Goal: Task Accomplishment & Management: Use online tool/utility

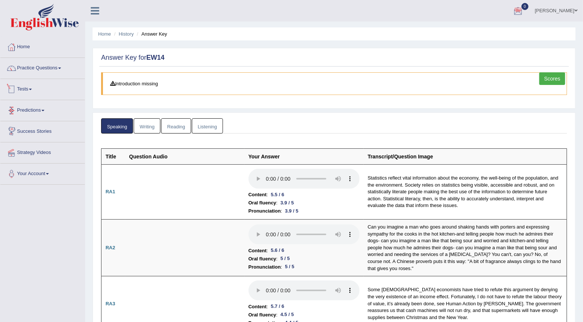
click at [23, 90] on link "Tests" at bounding box center [42, 88] width 84 height 19
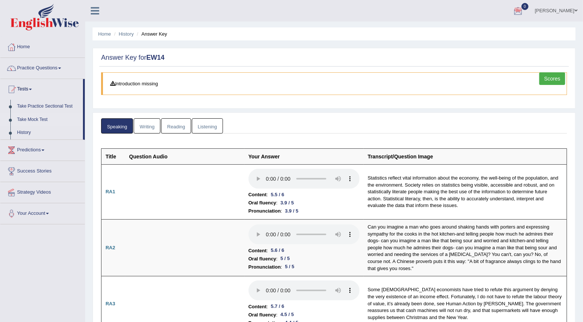
click at [41, 115] on link "Take Mock Test" at bounding box center [48, 119] width 69 height 13
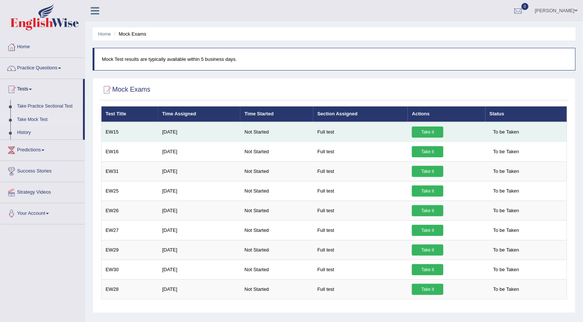
click at [432, 132] on link "Take it" at bounding box center [427, 131] width 31 height 11
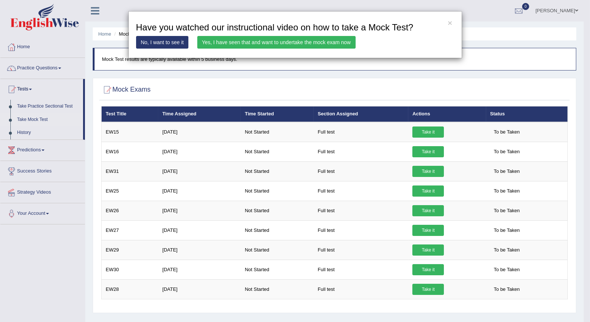
click at [293, 41] on link "Yes, I have seen that and want to undertake the mock exam now" at bounding box center [276, 42] width 158 height 13
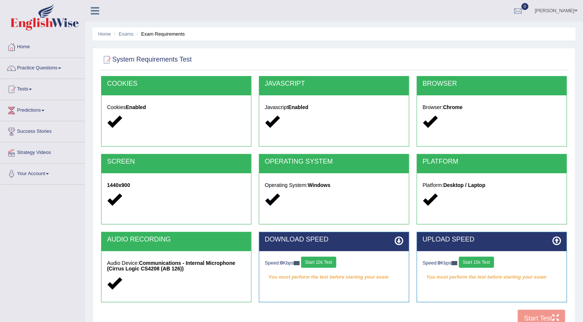
click at [325, 261] on button "Start 10s Test" at bounding box center [318, 261] width 35 height 11
click at [483, 263] on button "Start 10s Test" at bounding box center [476, 261] width 35 height 11
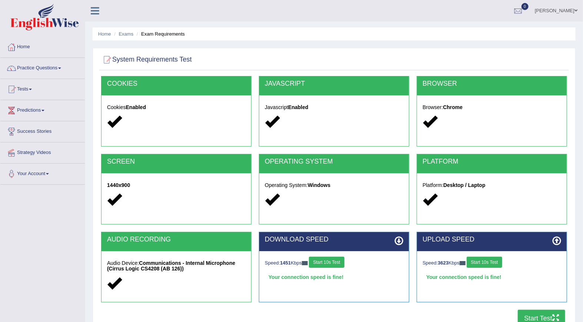
click at [543, 317] on button "Start Test" at bounding box center [541, 317] width 47 height 17
click at [25, 53] on link "Home" at bounding box center [42, 46] width 84 height 19
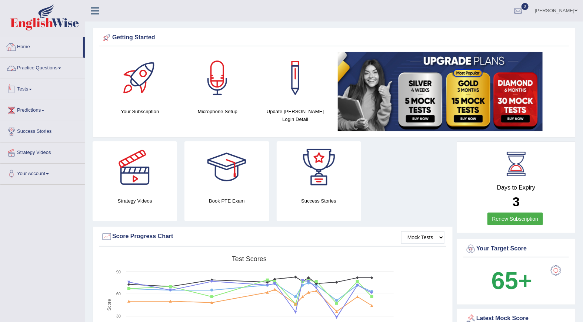
click at [28, 90] on link "Tests" at bounding box center [42, 88] width 84 height 19
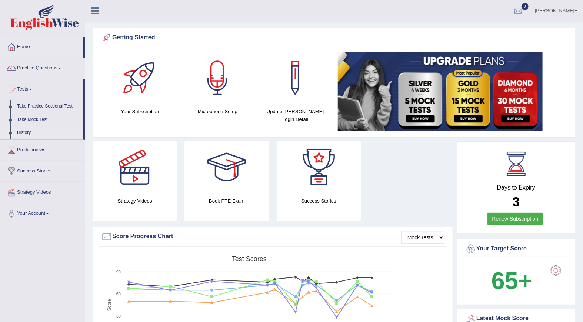
click at [25, 132] on link "History" at bounding box center [48, 132] width 69 height 13
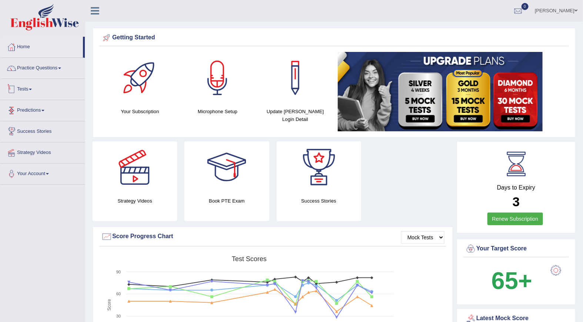
click at [28, 90] on link "Tests" at bounding box center [42, 88] width 84 height 19
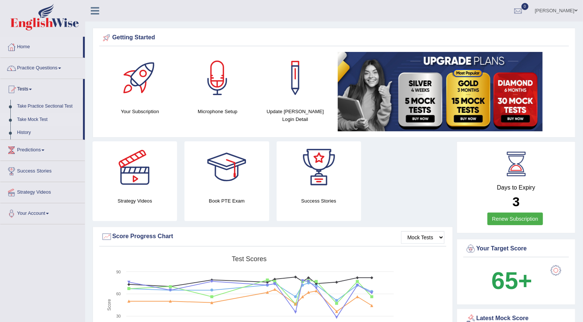
click at [32, 119] on link "Take Mock Test" at bounding box center [48, 119] width 69 height 13
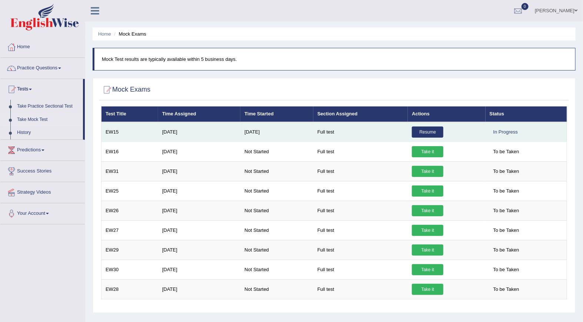
click at [425, 129] on link "Resume" at bounding box center [427, 131] width 31 height 11
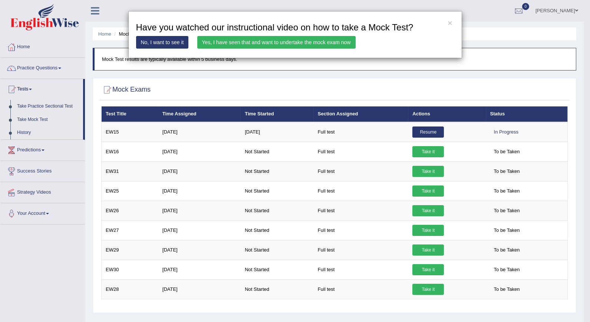
click at [288, 42] on link "Yes, I have seen that and want to undertake the mock exam now" at bounding box center [276, 42] width 158 height 13
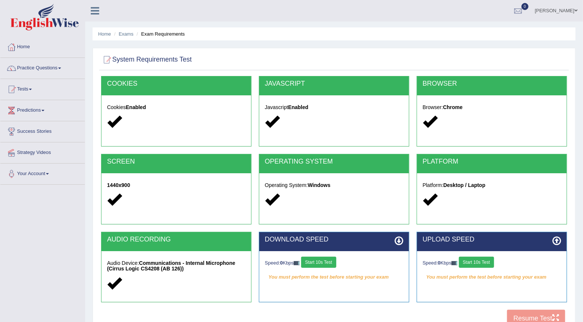
click at [325, 258] on button "Start 10s Test" at bounding box center [318, 261] width 35 height 11
click at [480, 262] on button "Start 10s Test" at bounding box center [476, 261] width 35 height 11
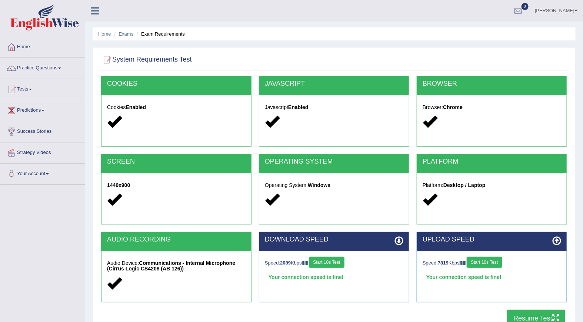
click at [540, 317] on button "Resume Test" at bounding box center [536, 317] width 58 height 17
